Goal: Information Seeking & Learning: Learn about a topic

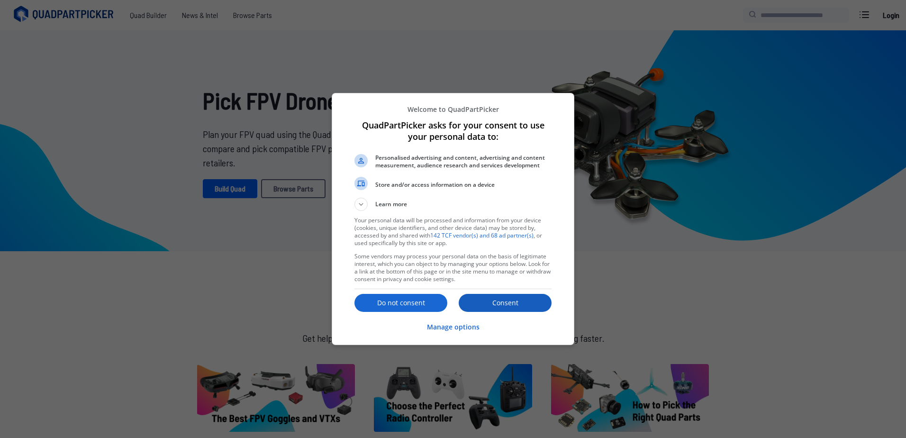
click at [494, 300] on p "Consent" at bounding box center [504, 302] width 93 height 9
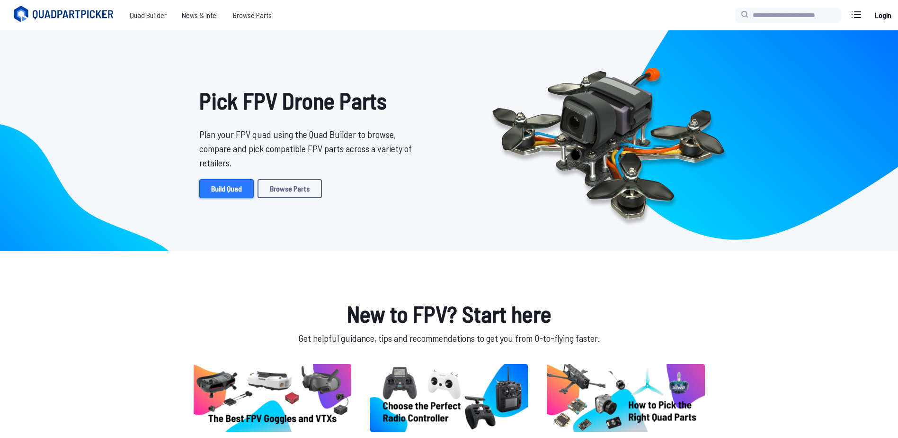
click at [224, 185] on link "Build Quad" at bounding box center [226, 188] width 54 height 19
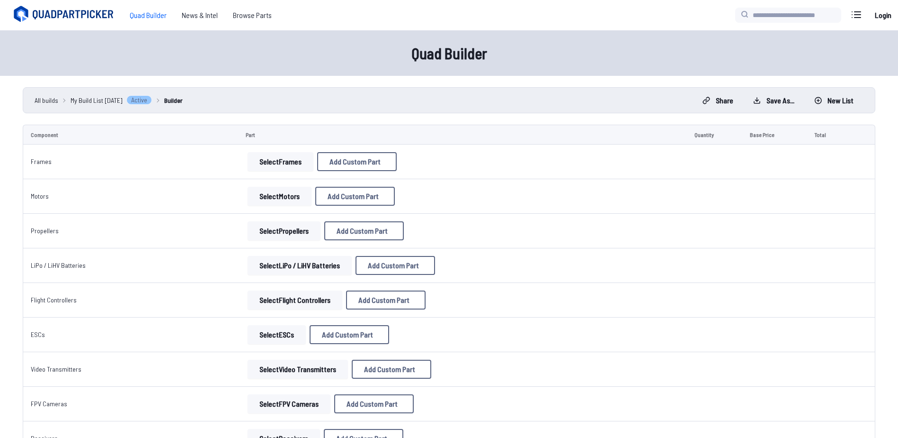
click at [290, 158] on button "Select Frames" at bounding box center [281, 161] width 66 height 19
click at [272, 161] on button "Select Frames" at bounding box center [281, 161] width 66 height 19
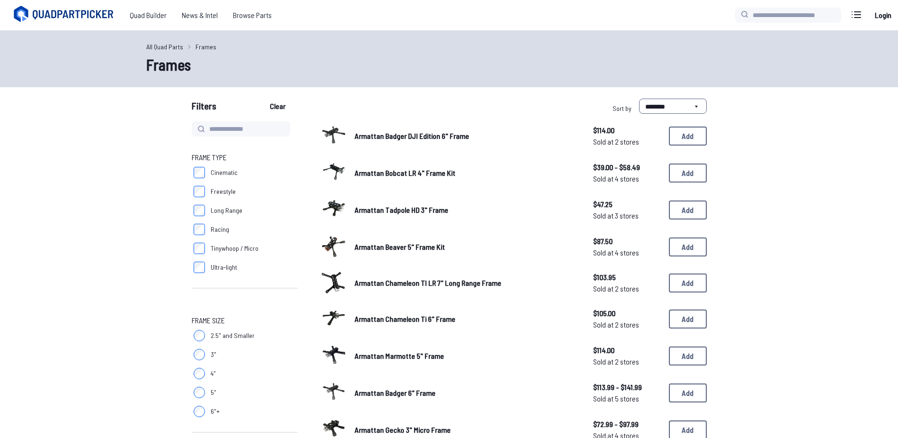
click at [274, 159] on span "Frame Type" at bounding box center [245, 157] width 106 height 11
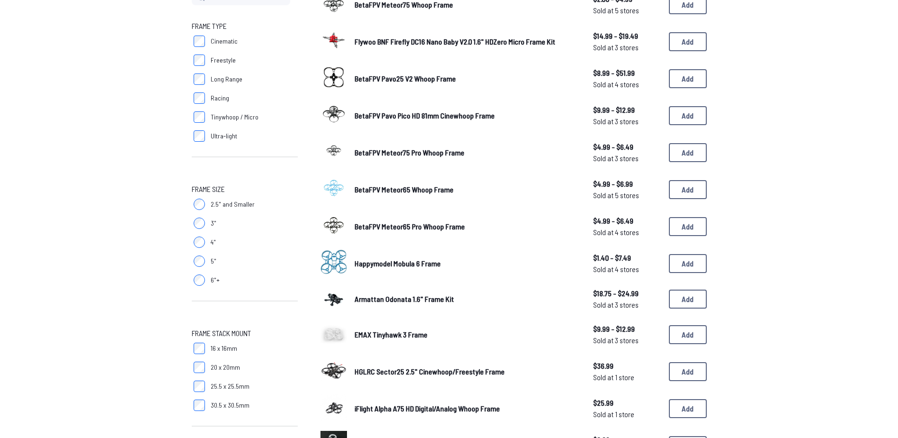
scroll to position [203, 0]
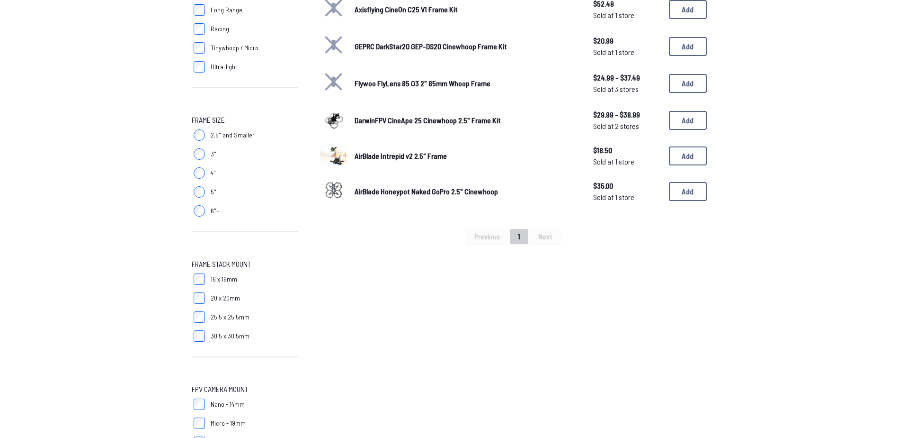
scroll to position [142, 0]
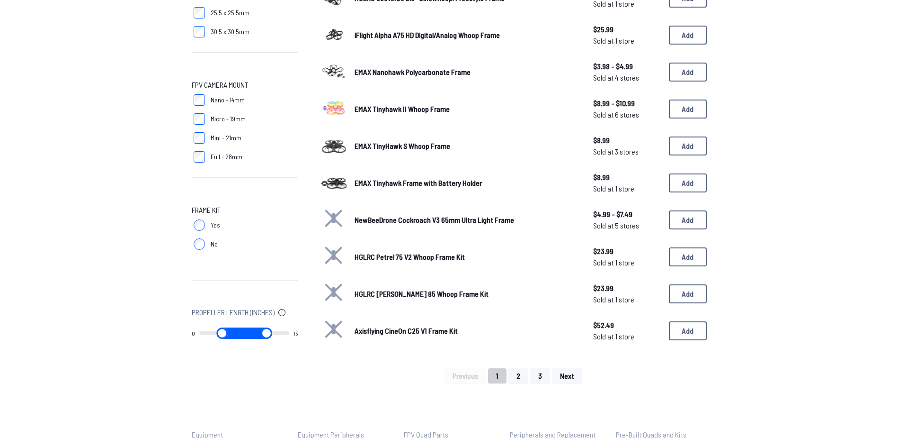
scroll to position [521, 0]
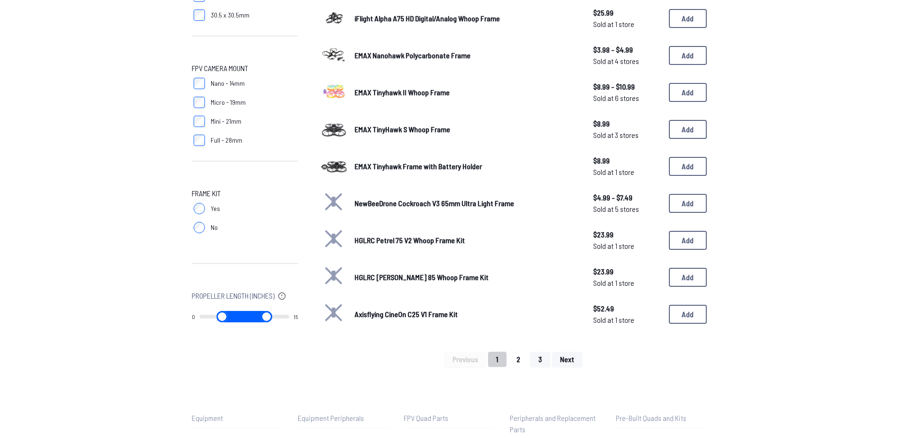
click at [516, 361] on button "2" at bounding box center [519, 358] width 20 height 15
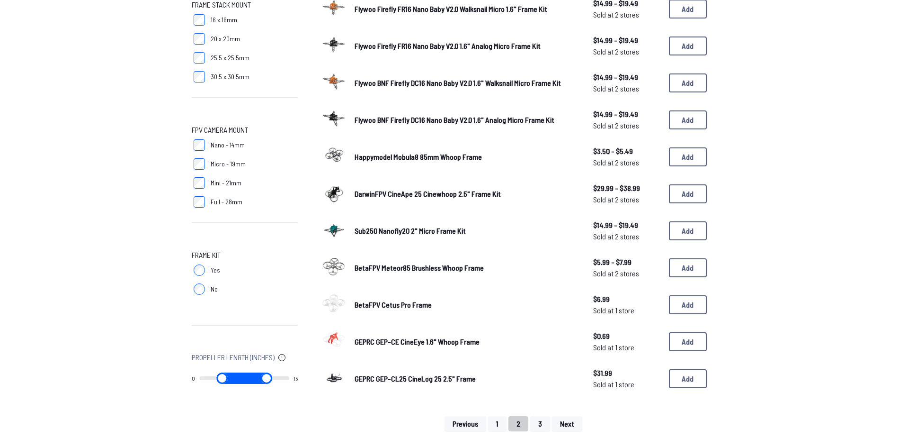
scroll to position [474, 0]
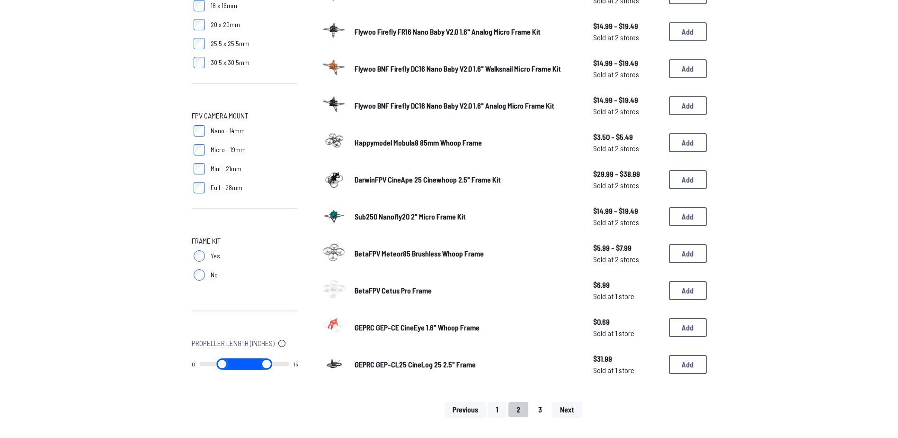
click at [547, 408] on button "3" at bounding box center [540, 409] width 20 height 15
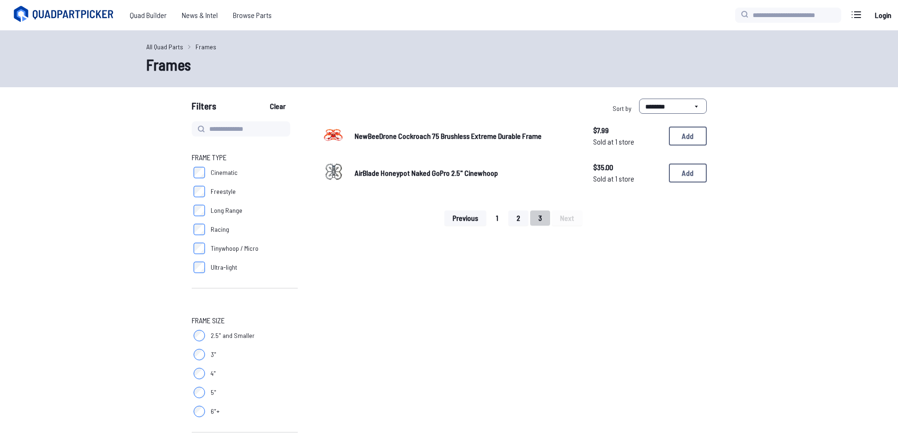
click at [500, 217] on button "1" at bounding box center [497, 217] width 18 height 15
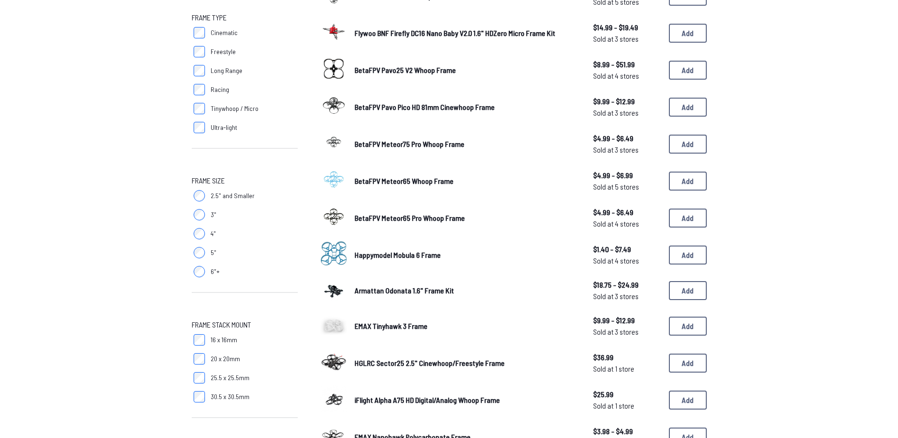
scroll to position [95, 0]
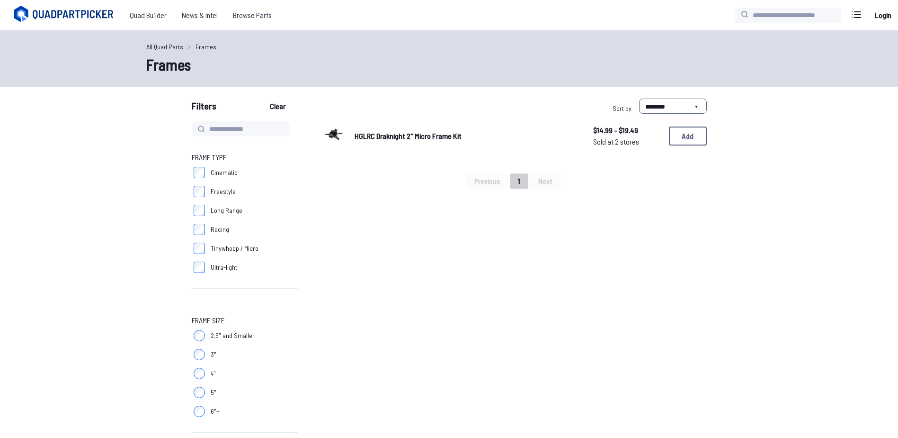
click at [410, 140] on link "HGLRC Draknight 2" Micro Frame Kit" at bounding box center [467, 135] width 224 height 11
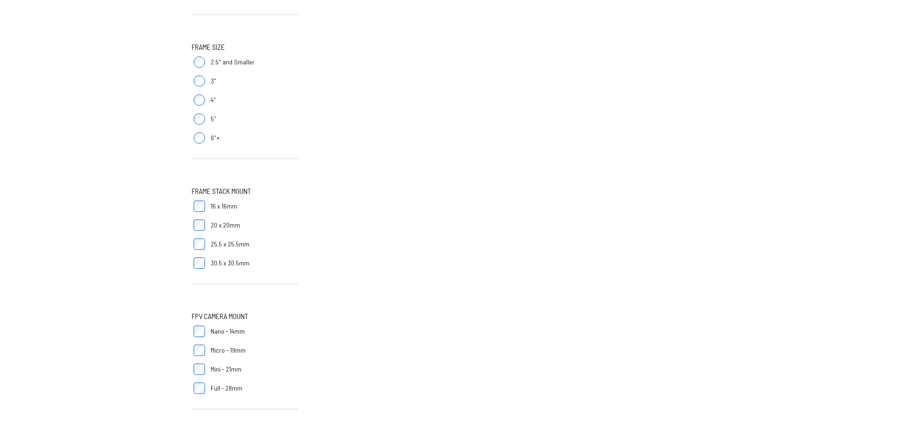
scroll to position [332, 0]
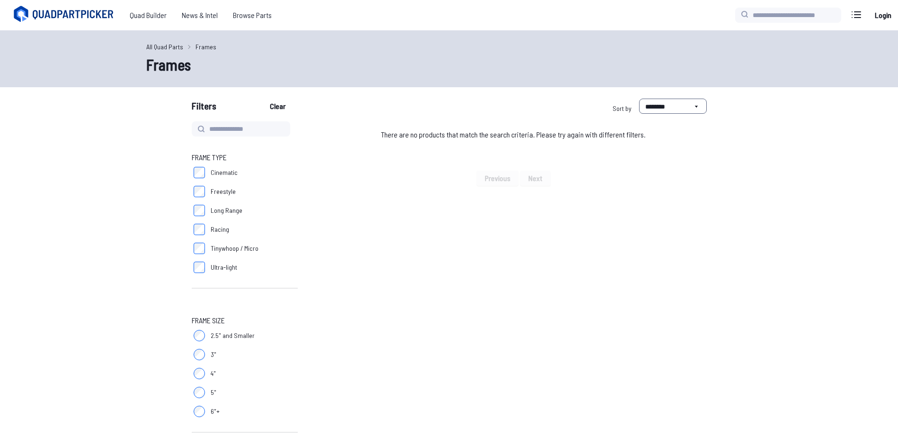
click at [199, 216] on label "Long Range" at bounding box center [245, 210] width 106 height 19
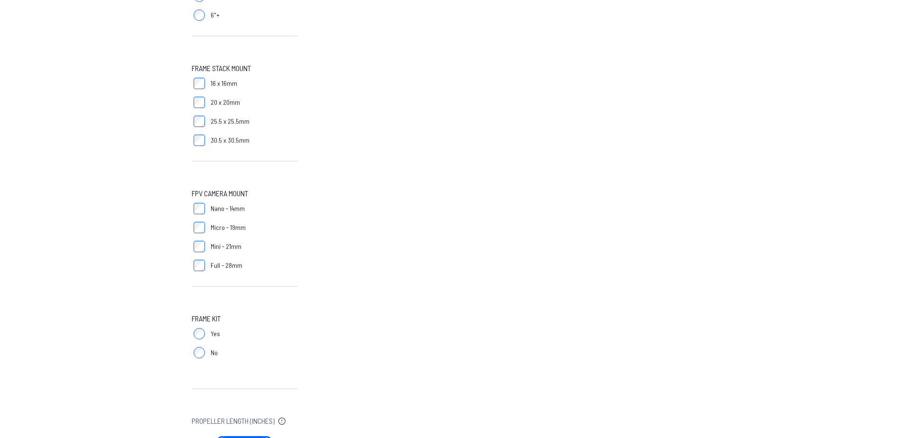
scroll to position [426, 0]
